Goal: Entertainment & Leisure: Consume media (video, audio)

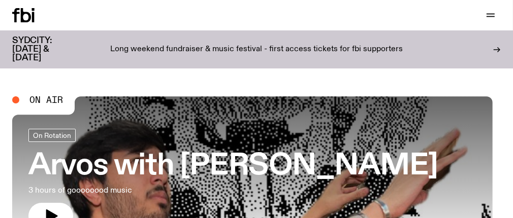
click at [56, 101] on span "On Air" at bounding box center [46, 99] width 34 height 9
click at [19, 100] on div at bounding box center [15, 99] width 7 height 7
click at [53, 101] on span "On Air" at bounding box center [46, 99] width 34 height 9
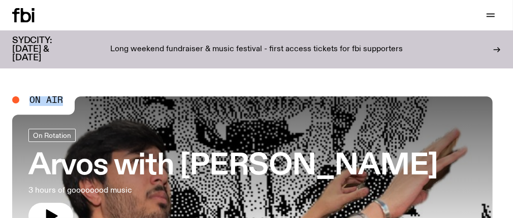
drag, startPoint x: 53, startPoint y: 101, endPoint x: 115, endPoint y: 82, distance: 64.1
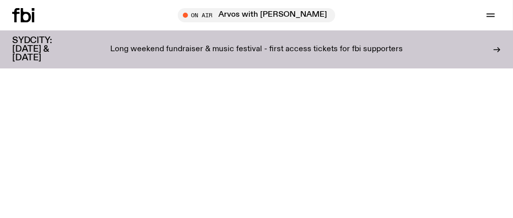
scroll to position [351, 0]
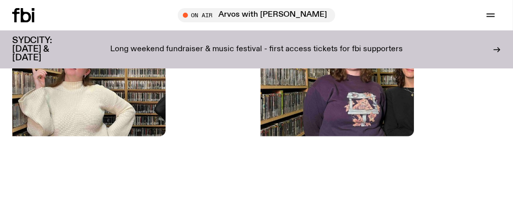
scroll to position [202, 0]
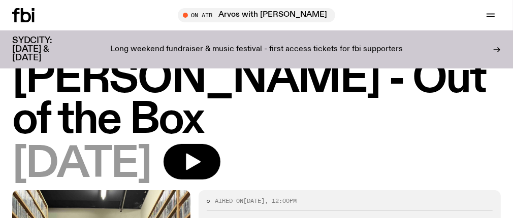
scroll to position [51, 0]
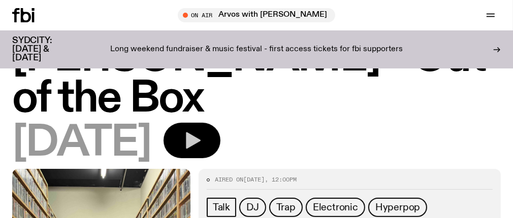
click at [201, 140] on icon "button" at bounding box center [193, 140] width 15 height 17
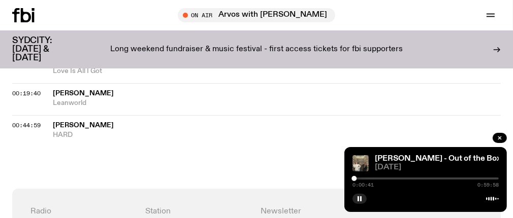
scroll to position [504, 0]
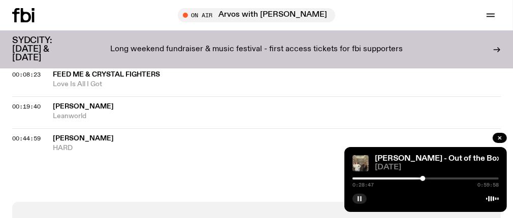
click at [360, 197] on rect "button" at bounding box center [361, 198] width 2 height 5
click at [359, 197] on icon "button" at bounding box center [359, 199] width 6 height 6
click at [361, 198] on icon "button" at bounding box center [359, 199] width 6 height 6
click at [359, 198] on icon "button" at bounding box center [359, 198] width 5 height 5
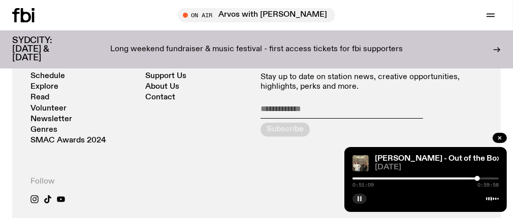
scroll to position [656, 0]
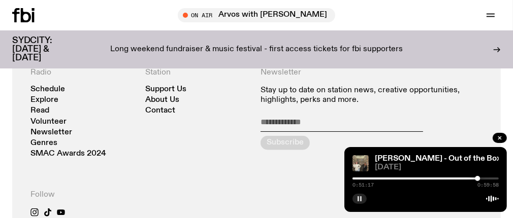
click at [282, 131] on input "email" at bounding box center [341, 124] width 162 height 14
type input "**********"
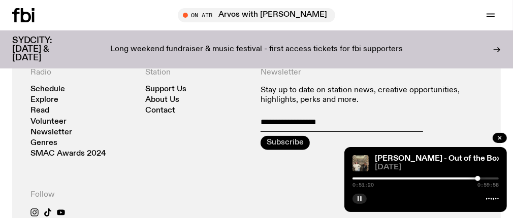
click at [280, 151] on icon "submit" at bounding box center [285, 143] width 16 height 16
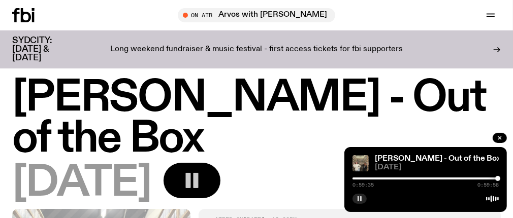
scroll to position [0, 0]
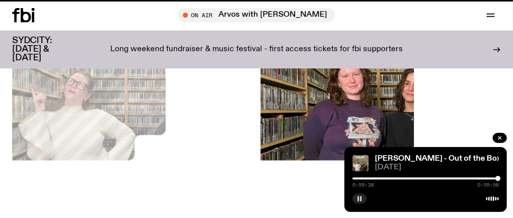
scroll to position [194, 0]
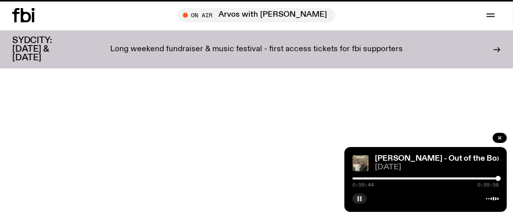
scroll to position [351, 0]
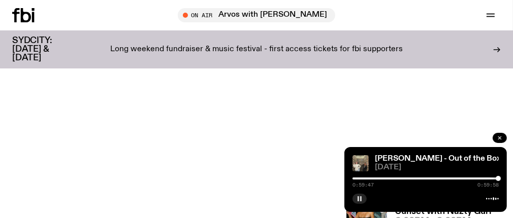
click at [501, 138] on icon "button" at bounding box center [499, 138] width 6 height 6
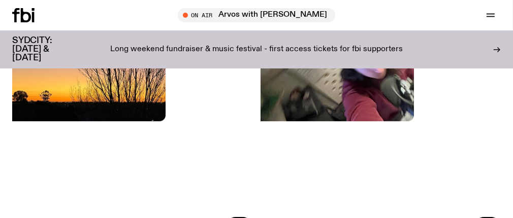
scroll to position [2132, 0]
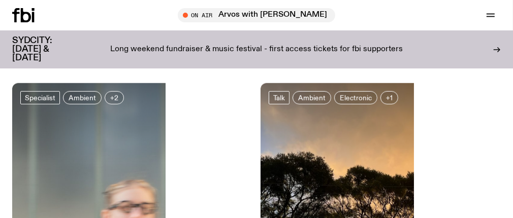
scroll to position [3046, 0]
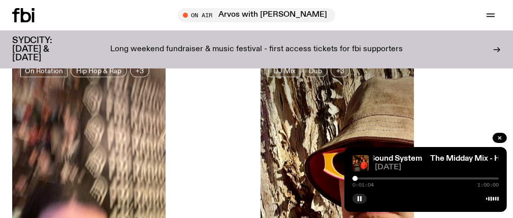
scroll to position [3756, 0]
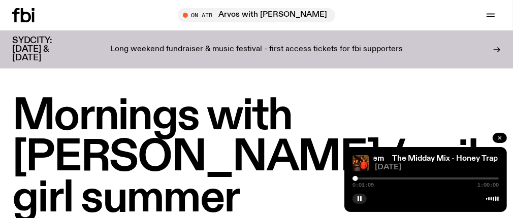
click at [495, 139] on button "button" at bounding box center [499, 138] width 14 height 10
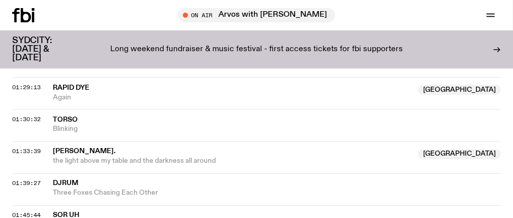
scroll to position [1012, 0]
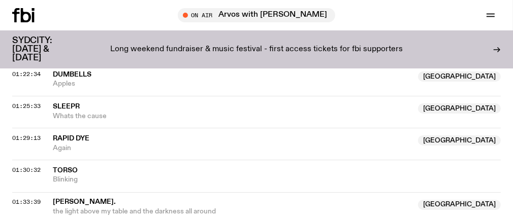
click at [89, 135] on span "Rapid Dye" at bounding box center [71, 138] width 37 height 7
click at [41, 136] on span "01:29:13" at bounding box center [26, 138] width 28 height 8
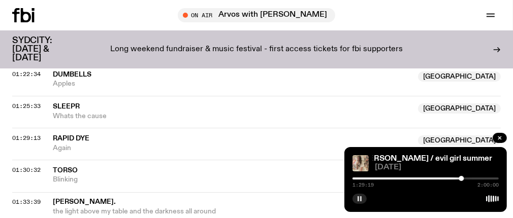
click at [357, 197] on icon "button" at bounding box center [359, 199] width 6 height 6
